Goal: Task Accomplishment & Management: Manage account settings

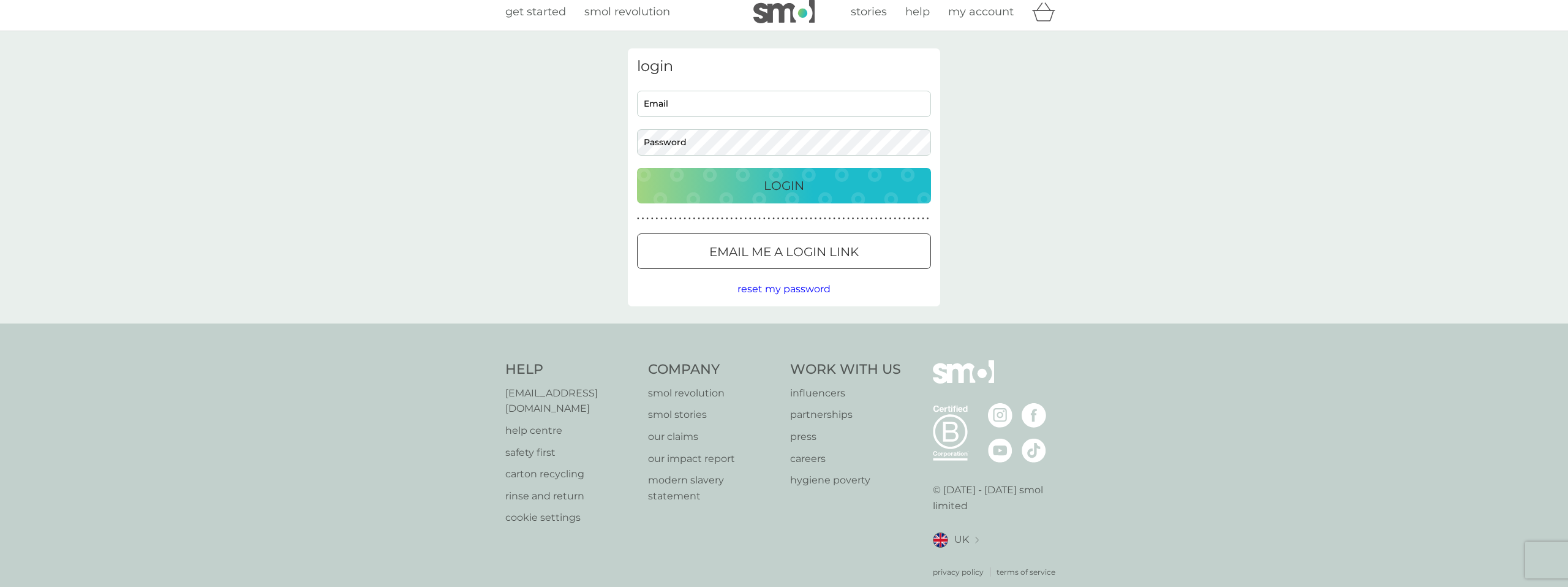
click at [788, 105] on input "Email" at bounding box center [784, 103] width 294 height 26
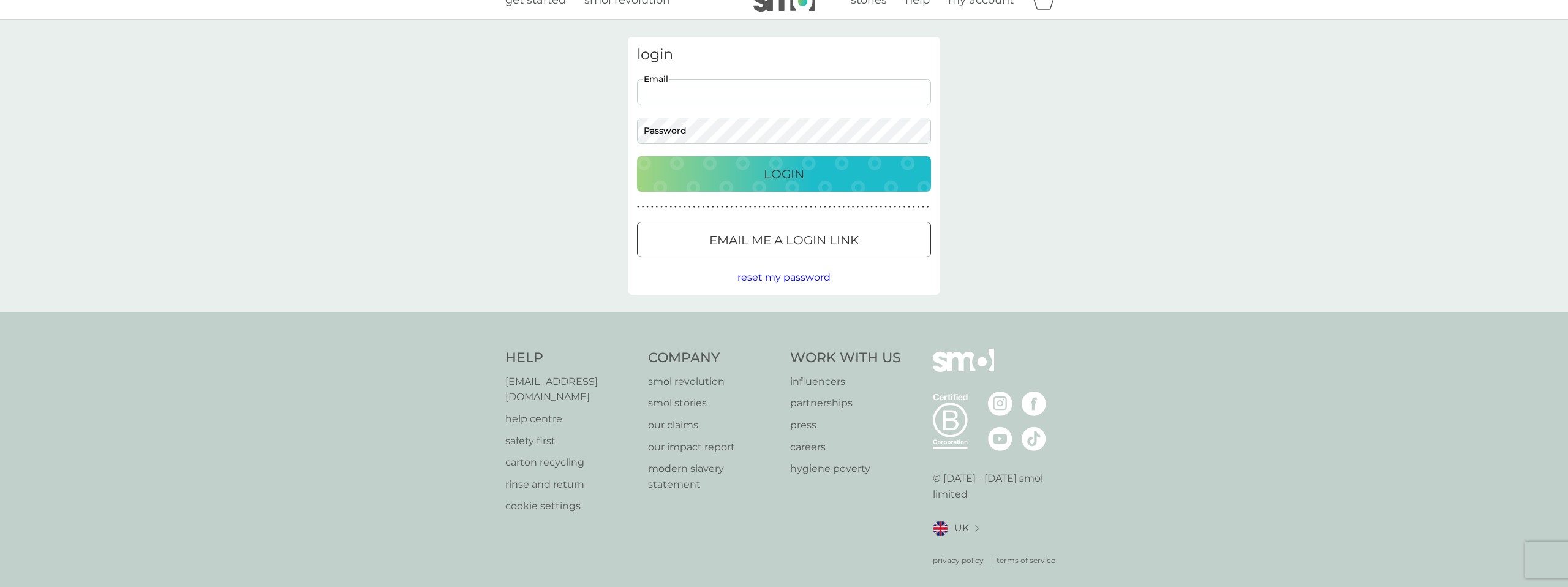
click at [751, 102] on input "Email" at bounding box center [784, 91] width 294 height 26
type input "dr.manjir@gmail.com"
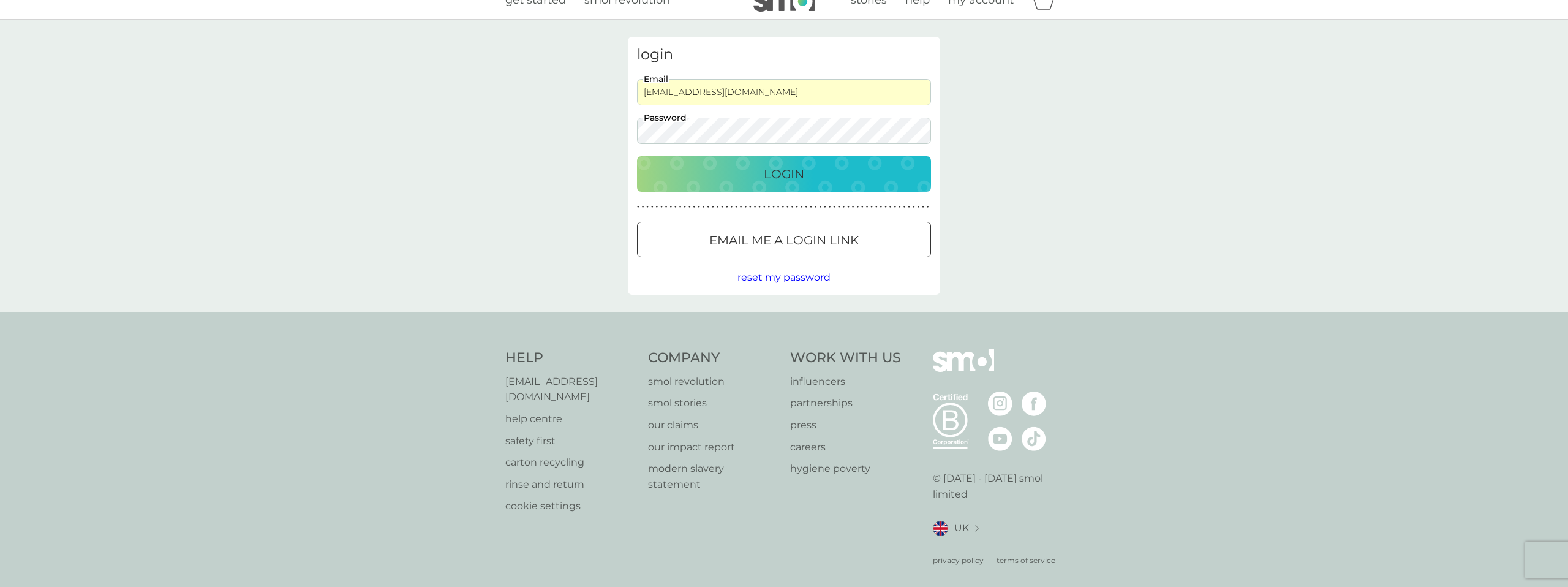
click at [778, 180] on p "Login" at bounding box center [784, 174] width 40 height 20
